Goal: Find specific page/section: Find specific page/section

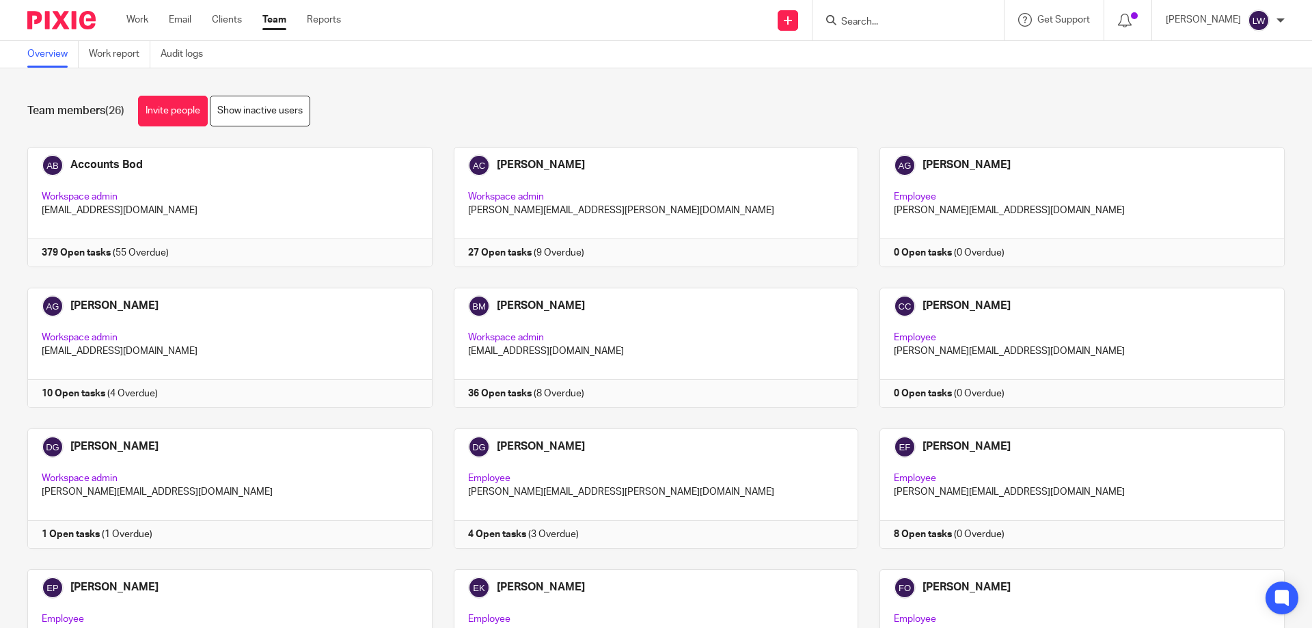
click at [853, 18] on input "Search" at bounding box center [901, 22] width 123 height 12
type input "K"
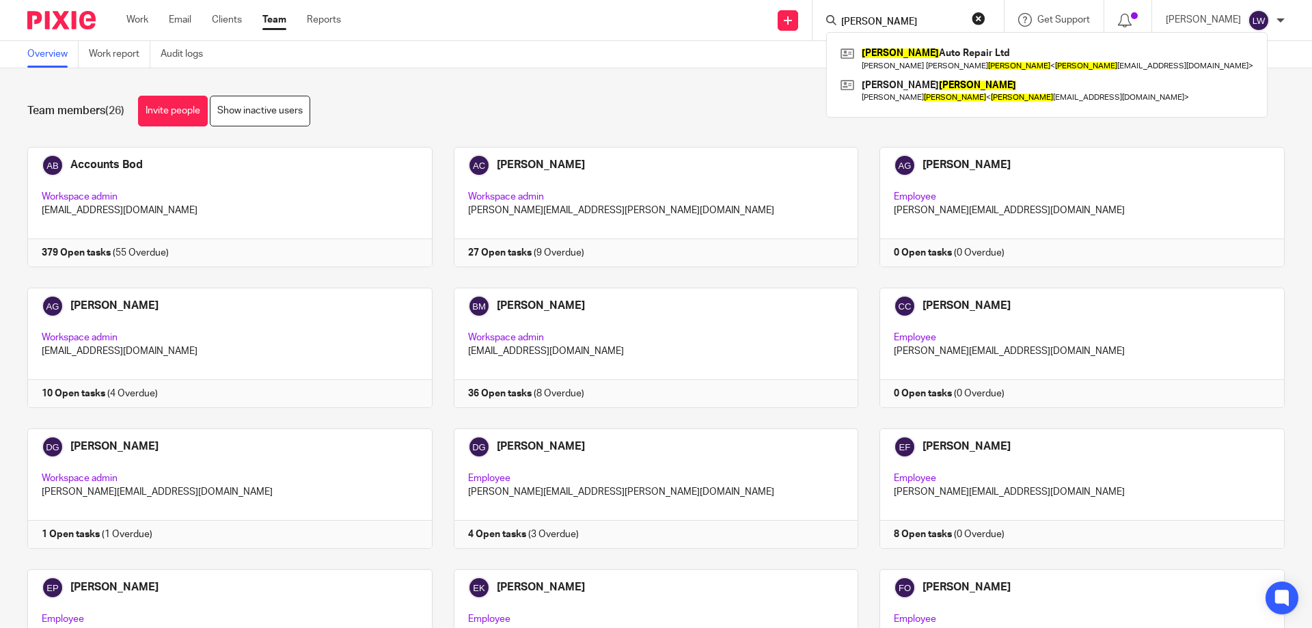
type input "[PERSON_NAME]"
click at [1153, 105] on div "Team members (26) Invite people Show inactive users" at bounding box center [656, 111] width 1258 height 31
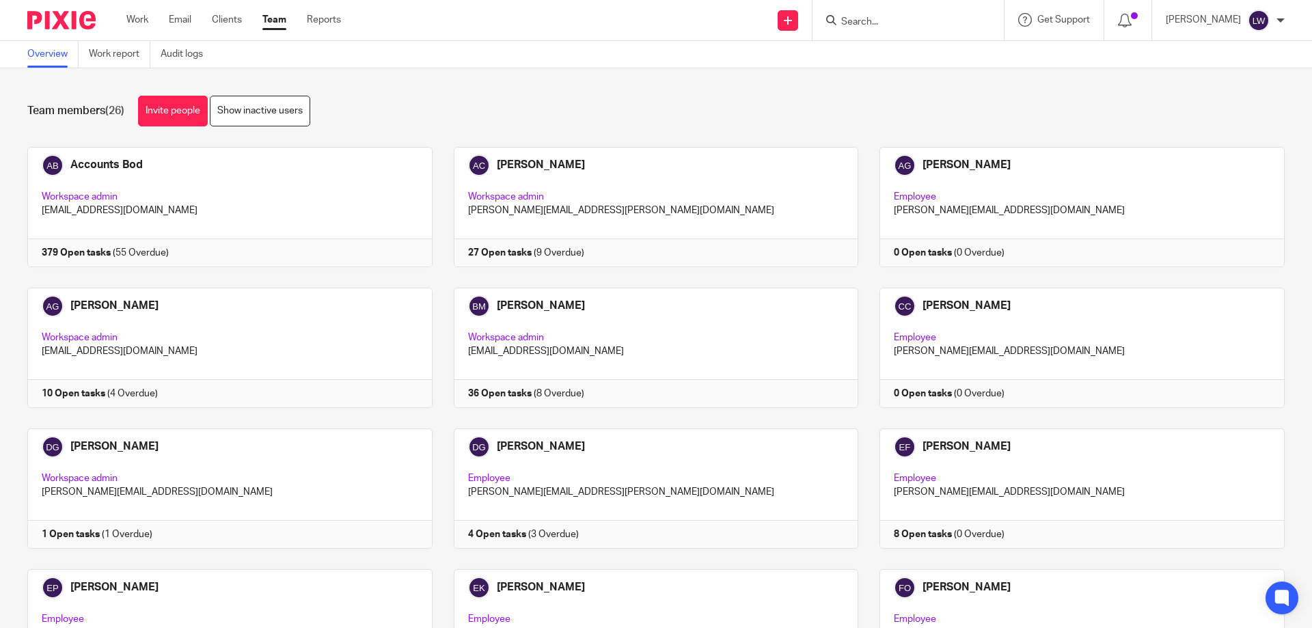
click at [852, 17] on input "Search" at bounding box center [901, 22] width 123 height 12
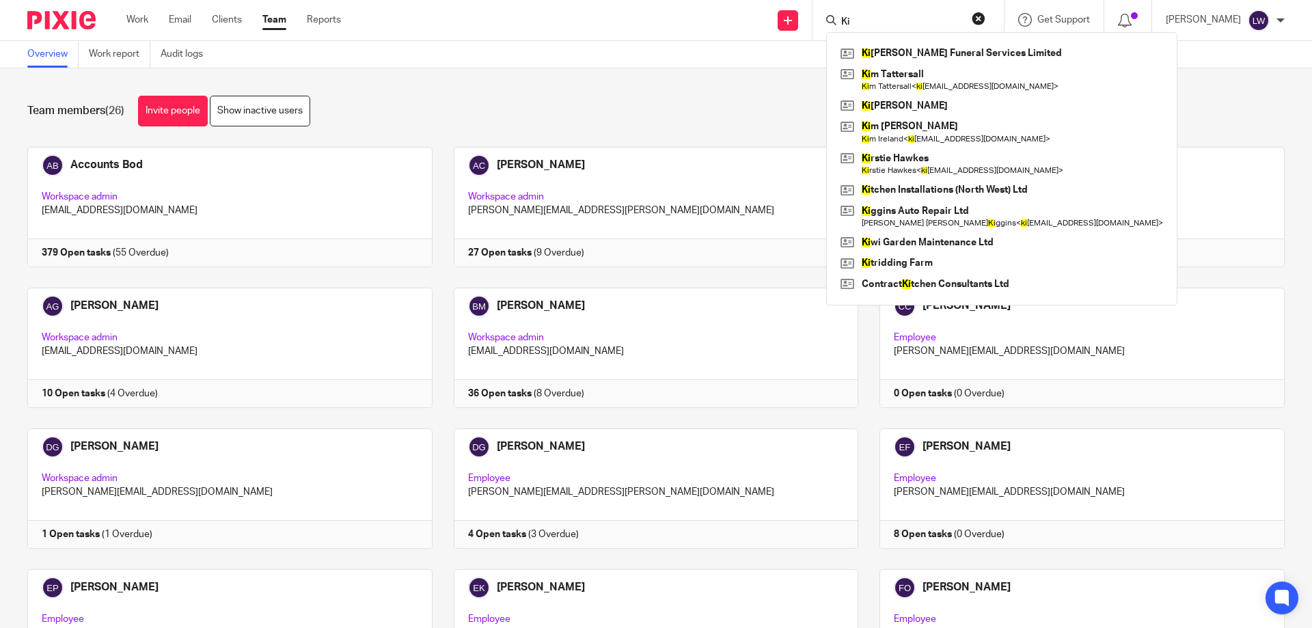
type input "K"
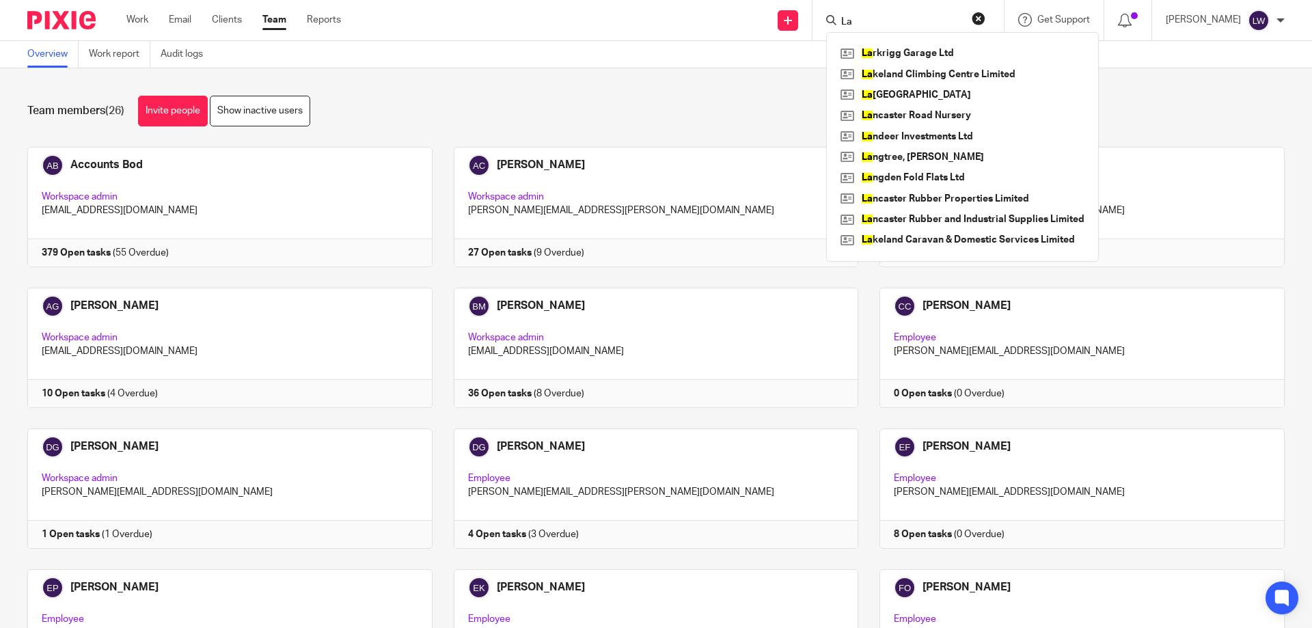
type input "L"
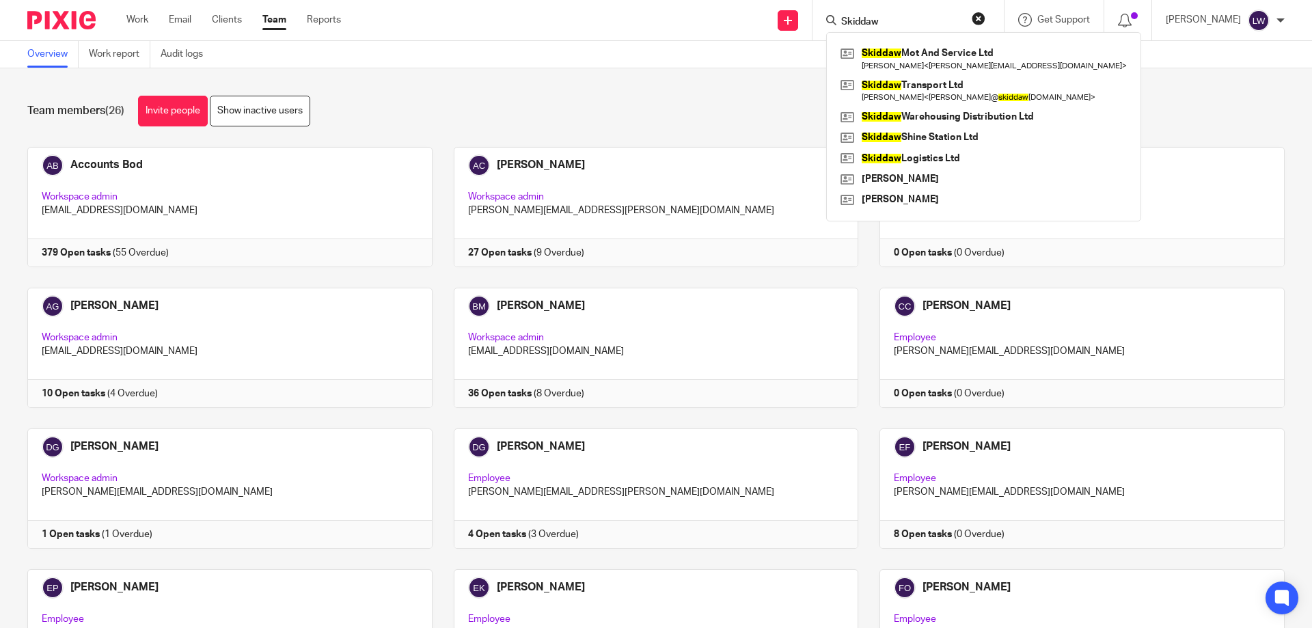
type input "Skiddaw"
click at [928, 135] on link at bounding box center [983, 137] width 293 height 21
